Goal: Task Accomplishment & Management: Use online tool/utility

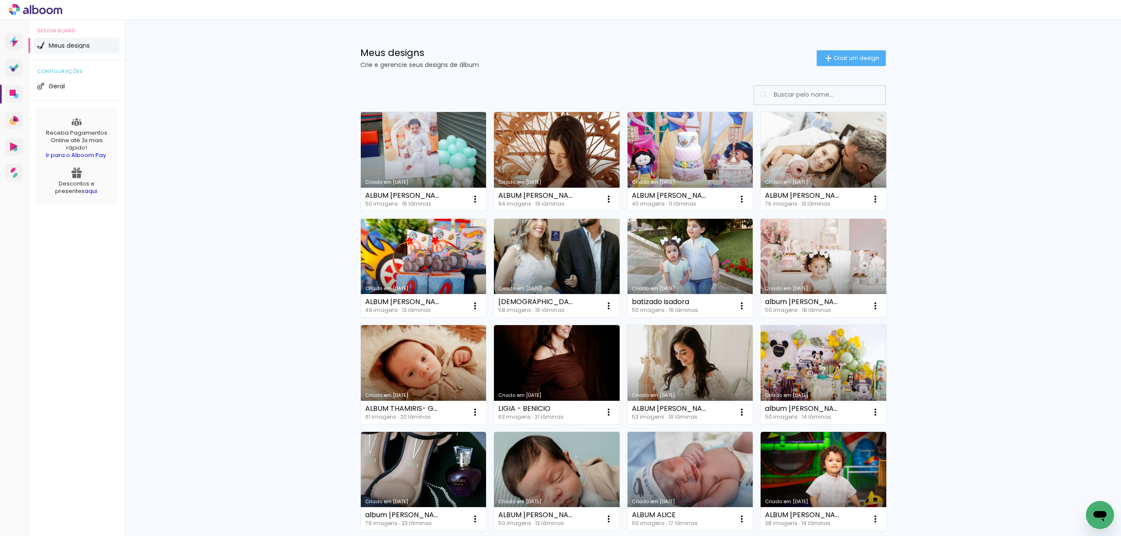
click at [411, 143] on link "Criado em [DATE]" at bounding box center [424, 161] width 126 height 99
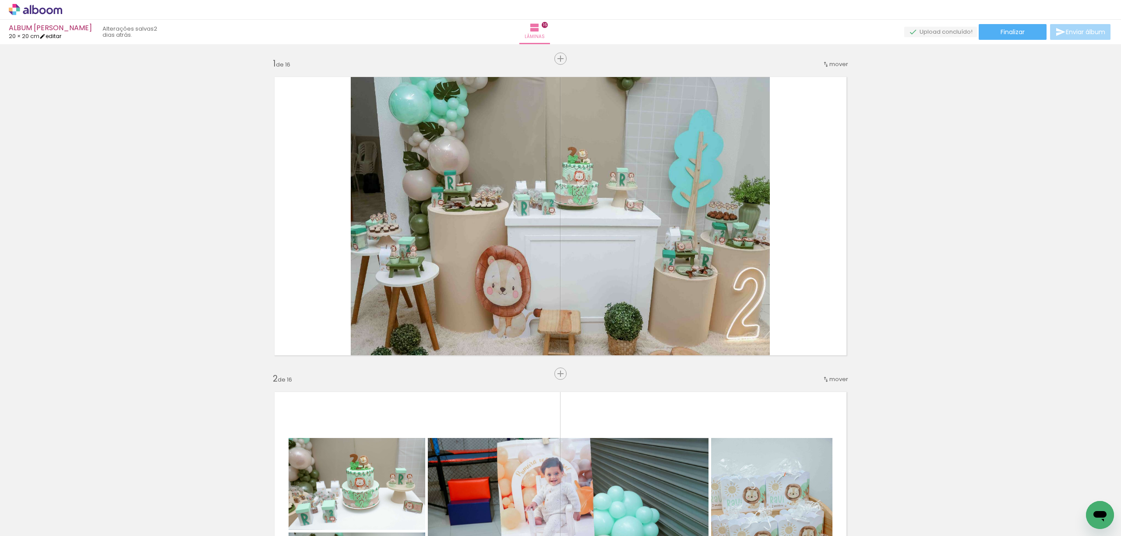
click at [52, 37] on link "editar" at bounding box center [50, 35] width 22 height 7
type input "20"
type input "40"
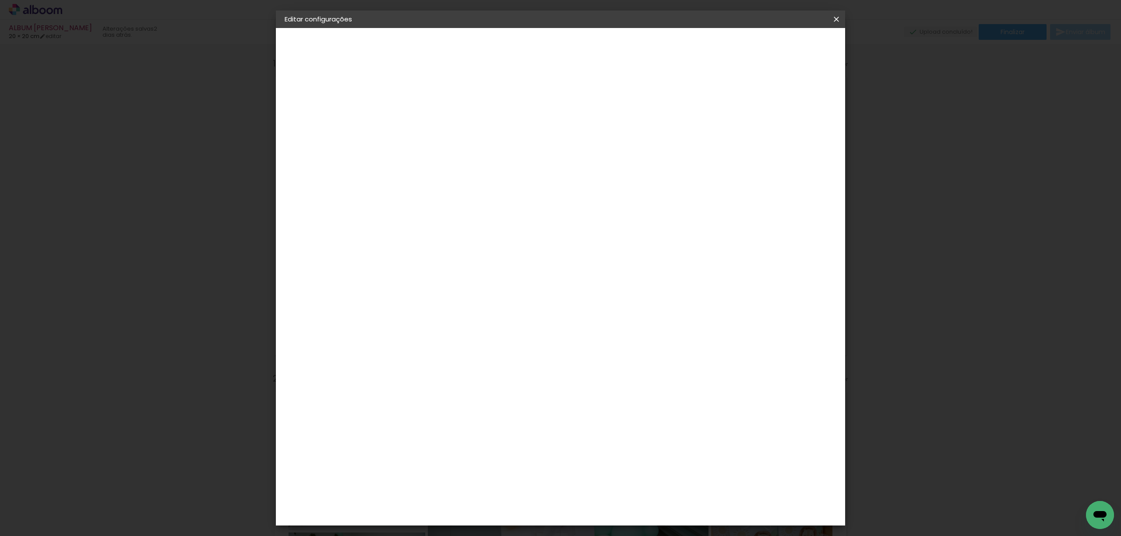
click at [406, 244] on input "20" at bounding box center [400, 248] width 23 height 13
type input "15"
type paper-input "15"
click at [614, 323] on input "40" at bounding box center [607, 321] width 23 height 13
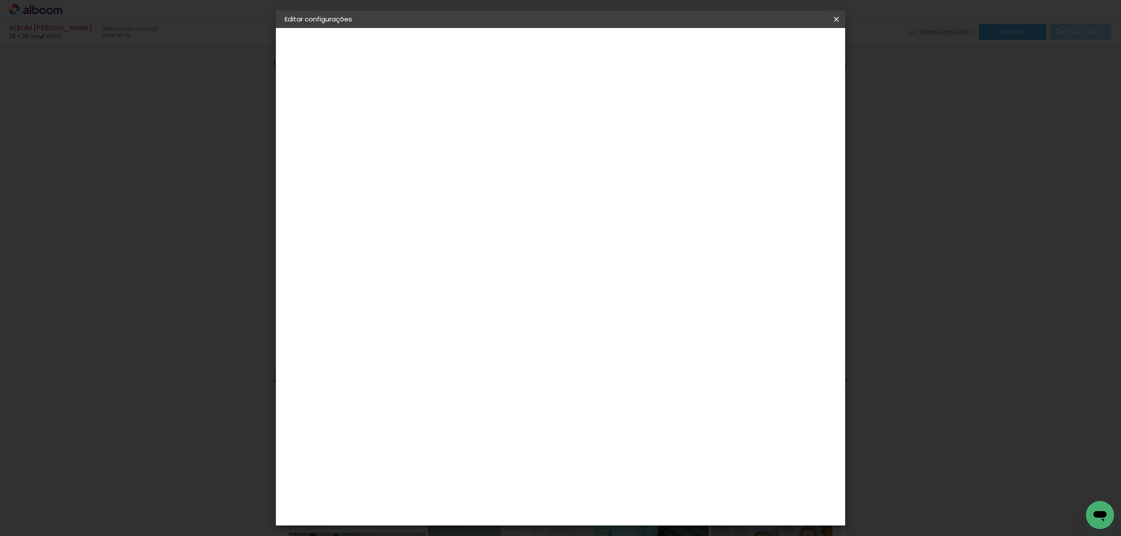
type input "30"
type paper-input "30"
click at [788, 39] on paper-button "Salvar configurações" at bounding box center [747, 46] width 82 height 15
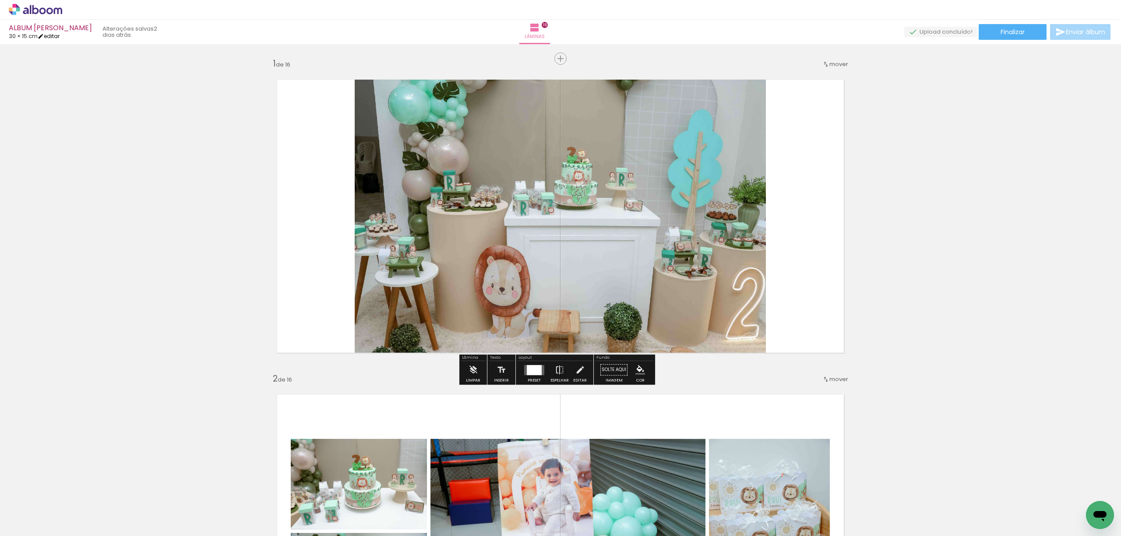
click at [55, 36] on link "editar" at bounding box center [49, 35] width 22 height 7
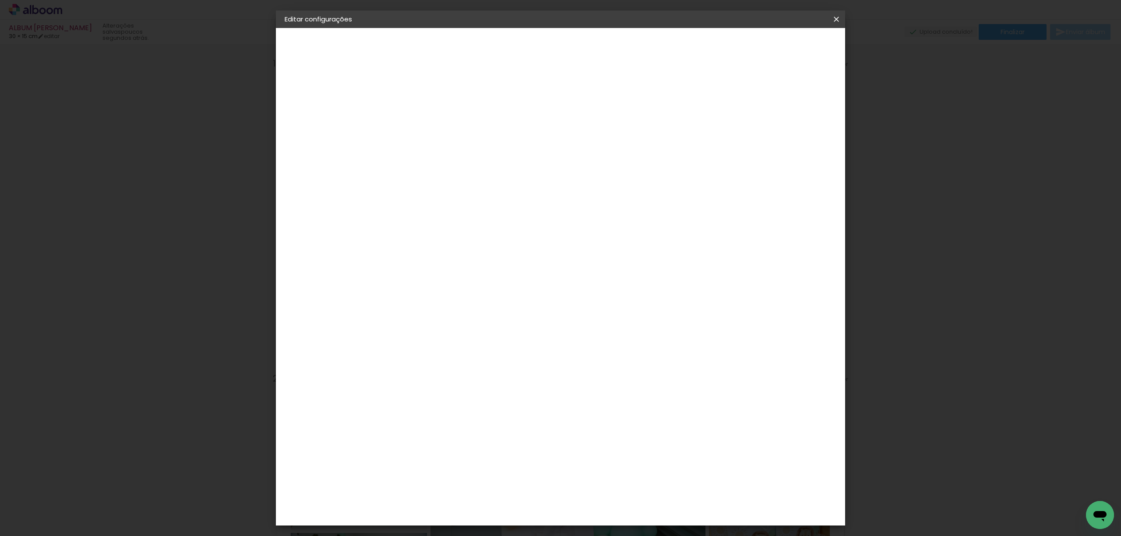
click at [620, 360] on div "cm" at bounding box center [624, 364] width 11 height 13
click at [614, 372] on paper-input-container "30 cm" at bounding box center [612, 365] width 39 height 22
click at [611, 366] on input "30" at bounding box center [607, 364] width 23 height 13
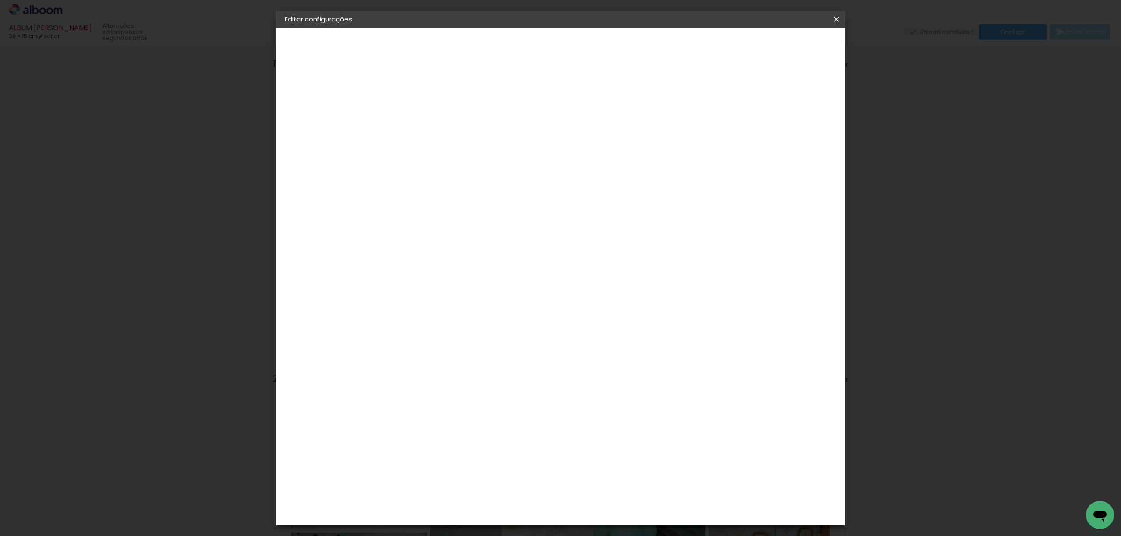
type input "15"
click at [764, 48] on span "Salvar configurações" at bounding box center [731, 46] width 65 height 6
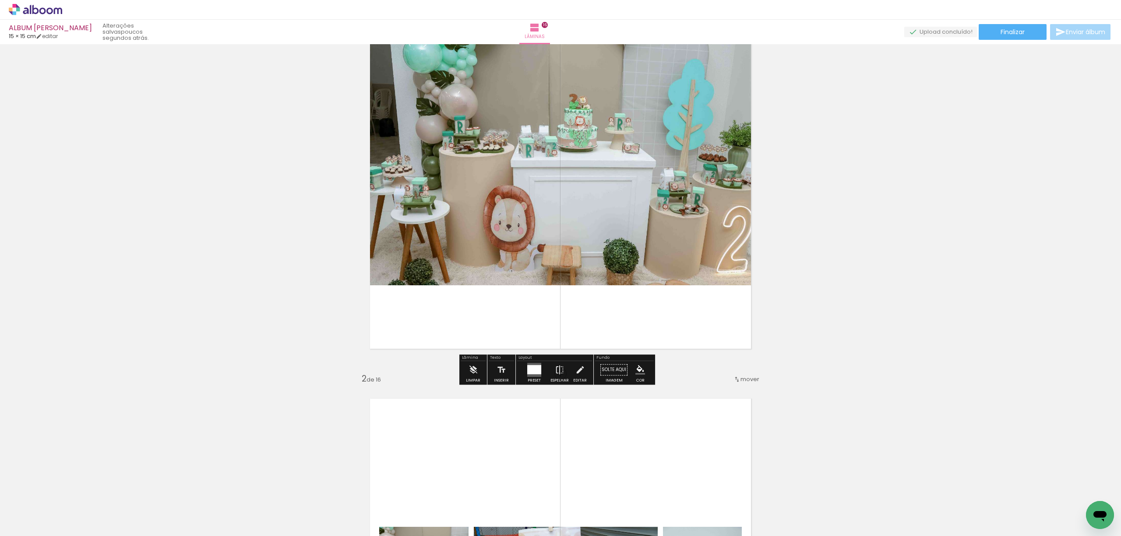
scroll to position [116, 0]
click at [542, 370] on div at bounding box center [534, 369] width 24 height 18
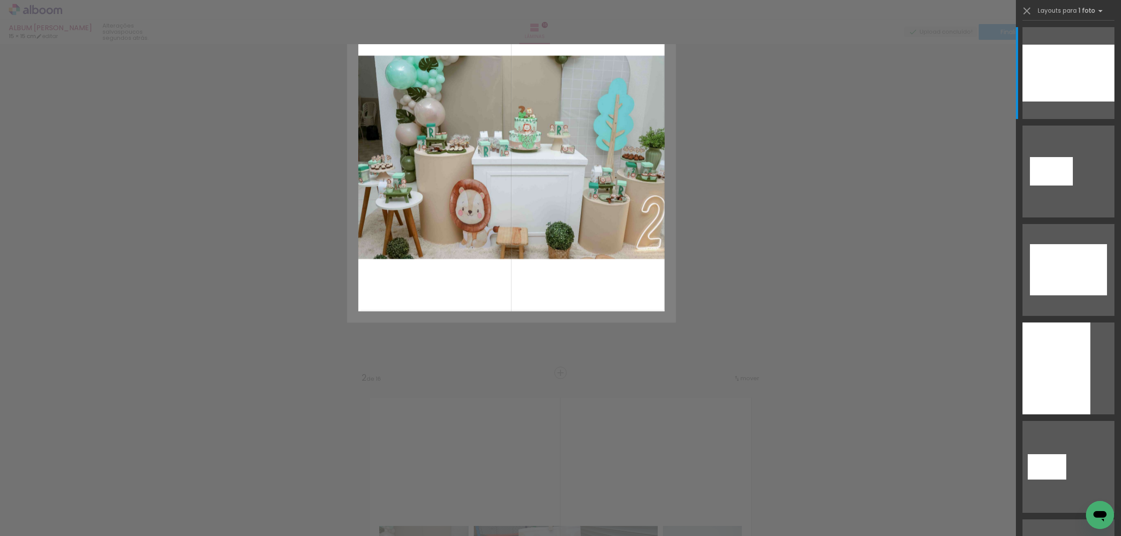
scroll to position [109, 0]
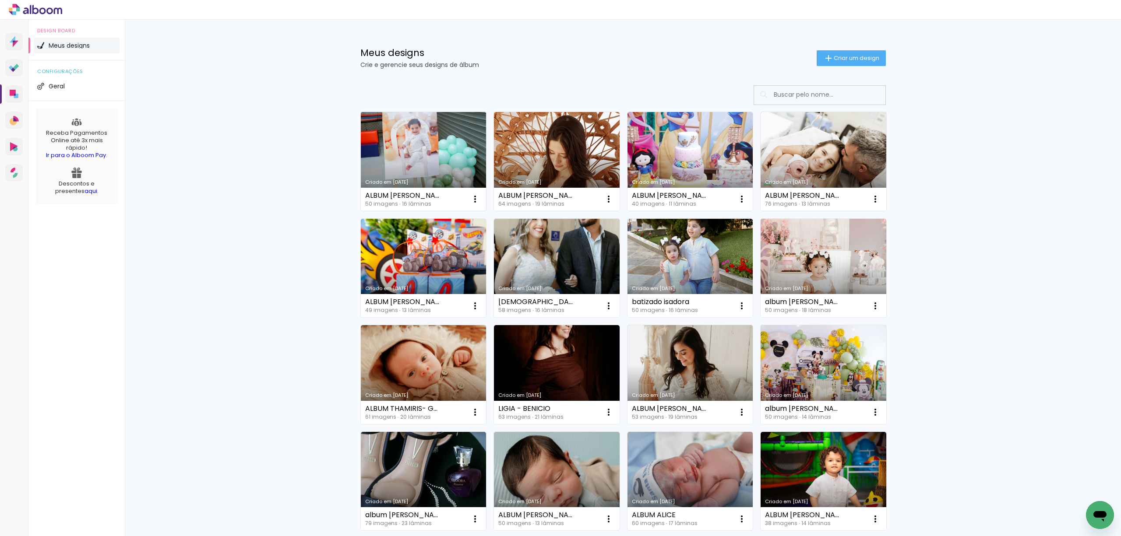
click at [428, 151] on link "Criado em [DATE]" at bounding box center [424, 161] width 126 height 99
